Goal: Task Accomplishment & Management: Manage account settings

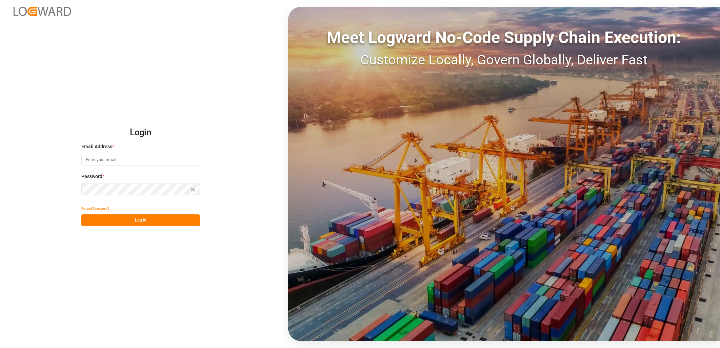
type input "[PERSON_NAME][EMAIL_ADDRESS][PERSON_NAME][DOMAIN_NAME]"
click at [147, 223] on button "Log In" at bounding box center [140, 220] width 119 height 12
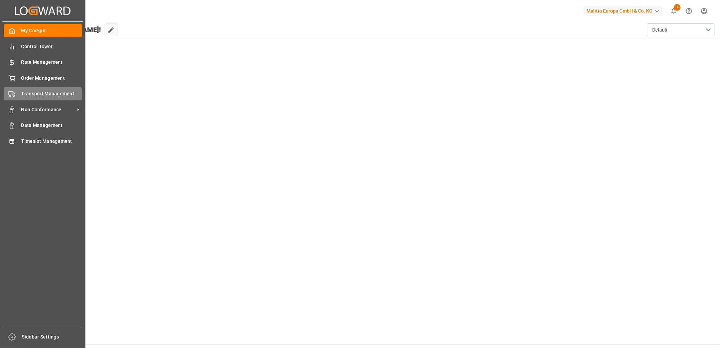
click at [21, 93] on span "Transport Management" at bounding box center [51, 93] width 61 height 7
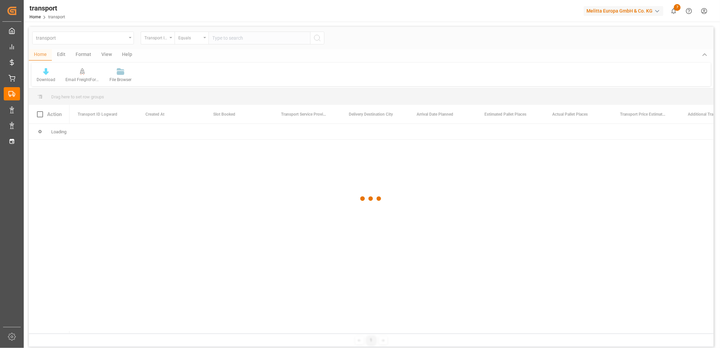
click at [123, 38] on div at bounding box center [371, 199] width 685 height 344
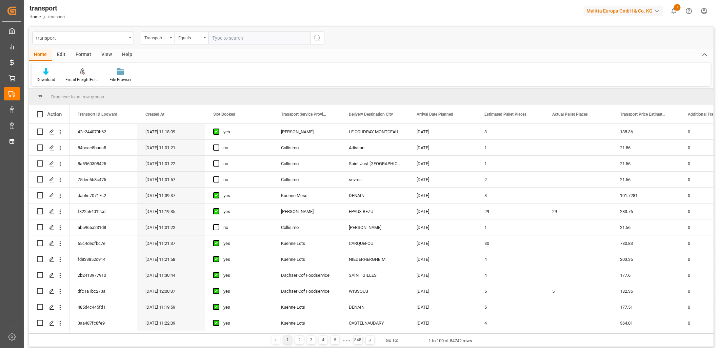
click at [130, 41] on div "transport" at bounding box center [83, 38] width 102 height 13
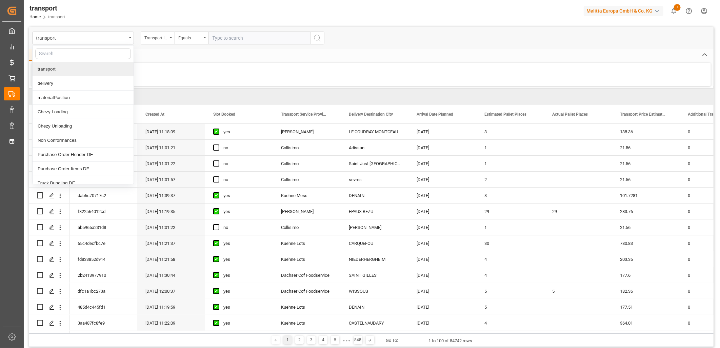
click at [239, 36] on input "text" at bounding box center [260, 38] width 102 height 13
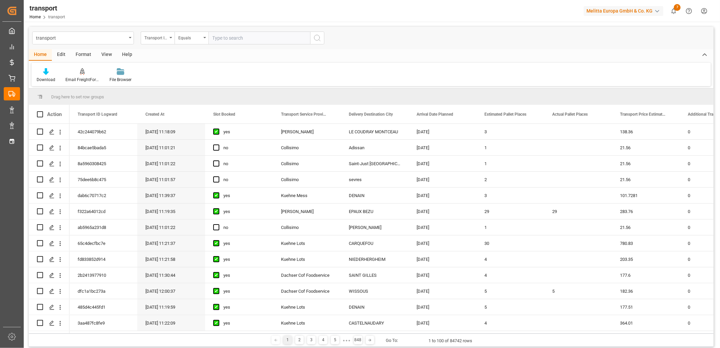
paste input "377c45e05769"
type input "377c45e05769"
click at [315, 37] on icon "search button" at bounding box center [317, 38] width 8 height 8
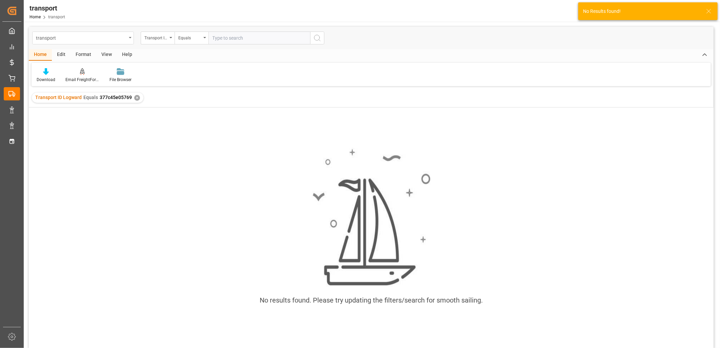
click at [128, 40] on div "transport" at bounding box center [83, 38] width 102 height 13
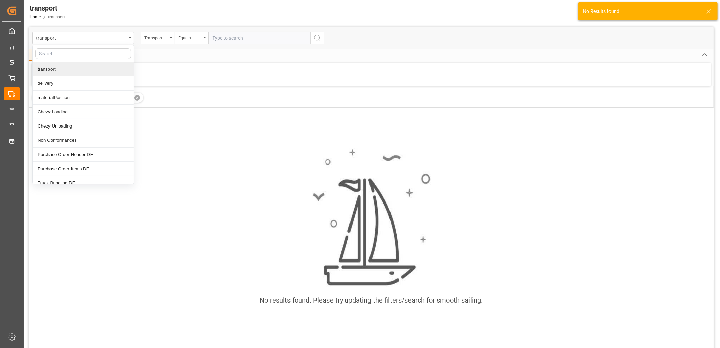
click at [54, 53] on input "text" at bounding box center [83, 53] width 96 height 11
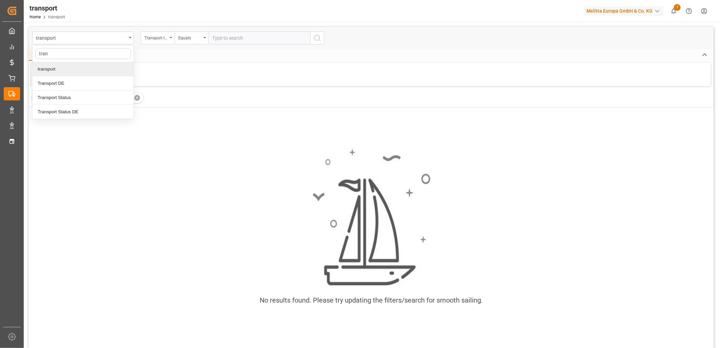
type input "trans"
click at [65, 82] on div "Transport DE" at bounding box center [83, 83] width 101 height 14
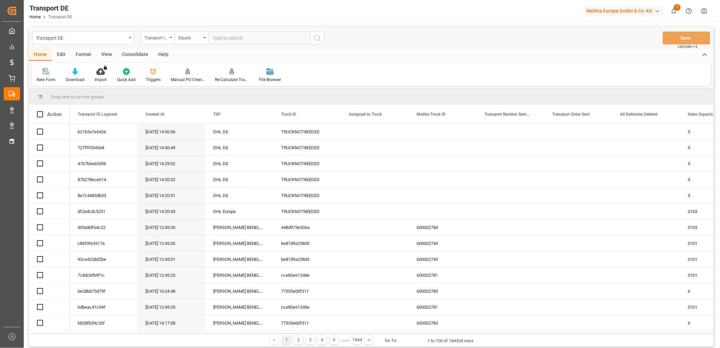
click at [237, 40] on input "text" at bounding box center [260, 38] width 102 height 13
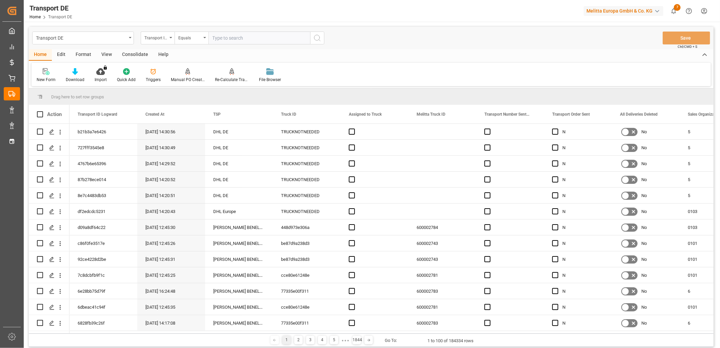
paste input "377c45e05769"
type input "377c45e05769"
click at [321, 38] on icon "search button" at bounding box center [317, 38] width 8 height 8
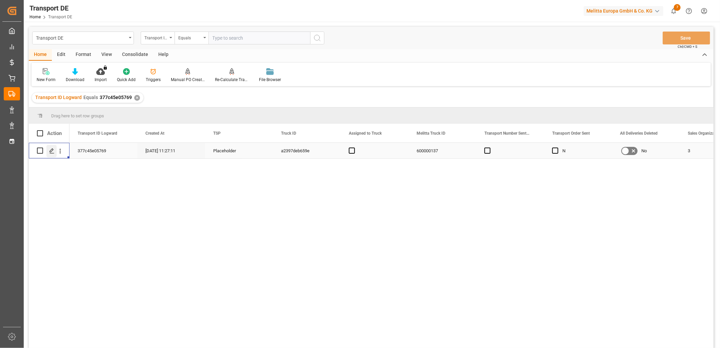
click at [53, 151] on icon "Press SPACE to select this row." at bounding box center [51, 150] width 5 height 5
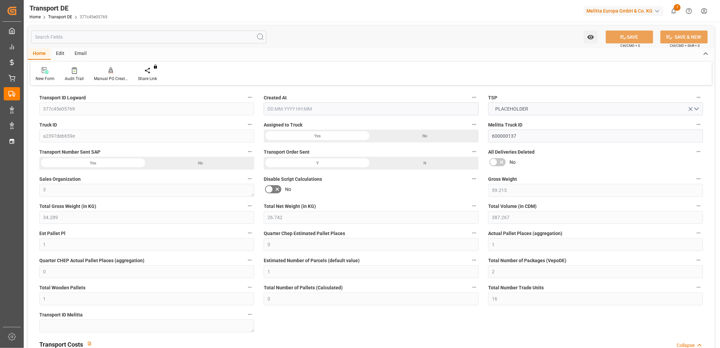
type input "59.215"
type input "34.289"
type input "26.742"
type input "387.267"
type input "1"
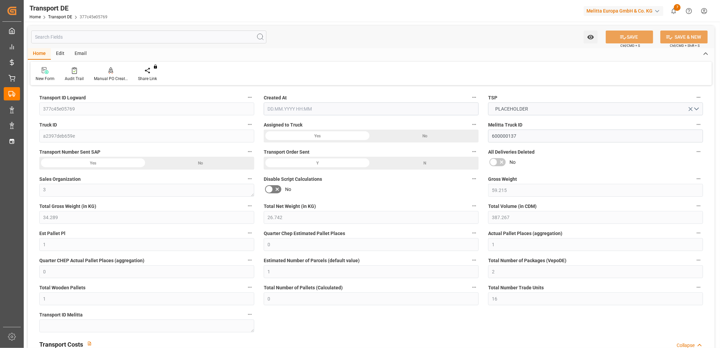
type input "0"
type input "1"
type input "0"
type input "1"
type input "2"
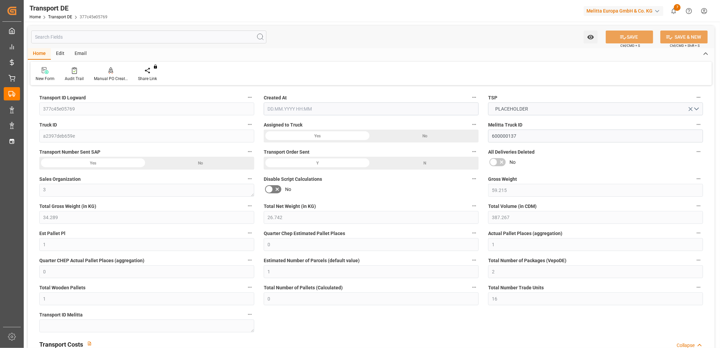
type input "1"
type input "0"
type input "16"
type input "0"
type input "24.107"
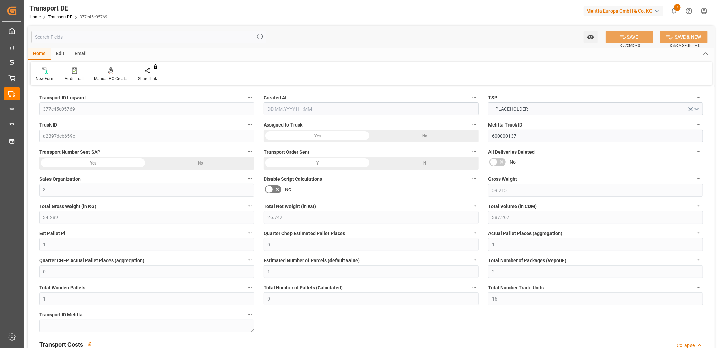
type input "0"
type input "10"
type input "0"
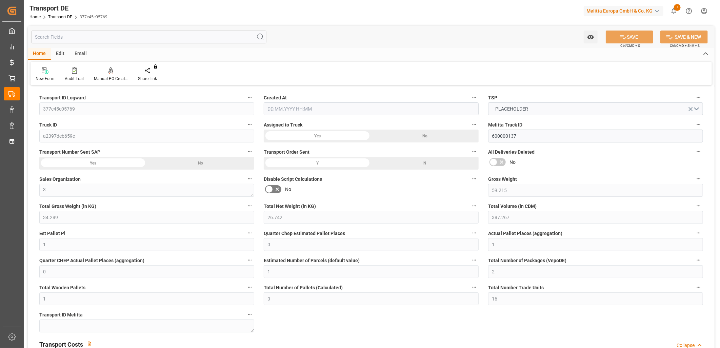
type input "0"
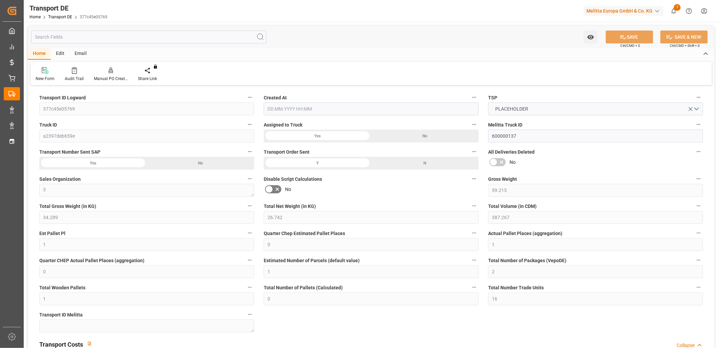
type input "0"
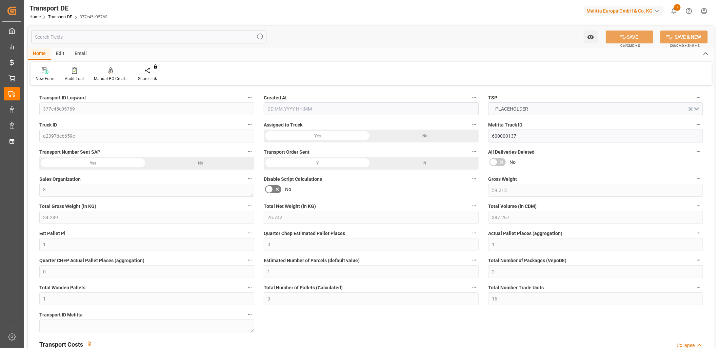
type input "0"
type input "34.289"
type input "4710.8598"
type input "21"
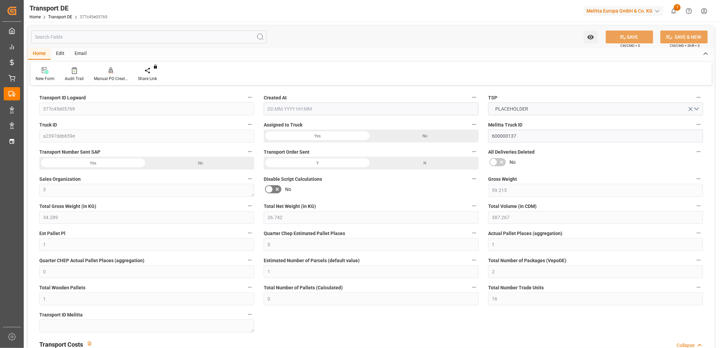
type input "35"
type input "0"
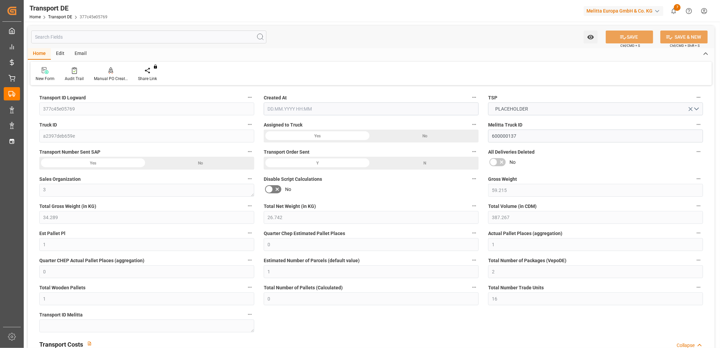
type input "0"
type input "1"
type input "0"
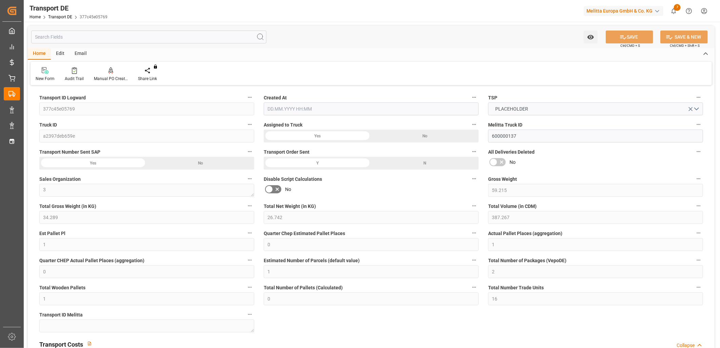
type input "16"
type input "24.107"
type input "[DATE] 09:27"
type input "[DATE]"
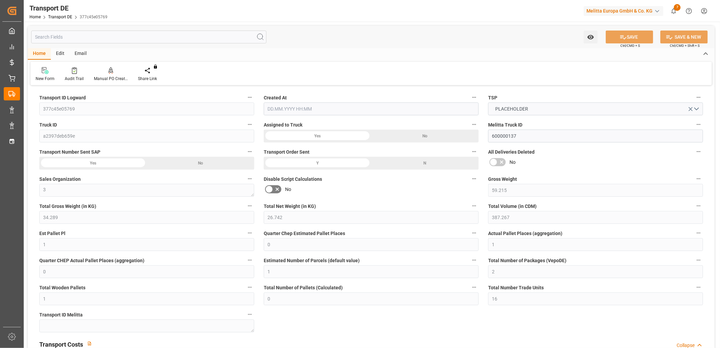
type input "[DATE]"
